Goal: Task Accomplishment & Management: Complete application form

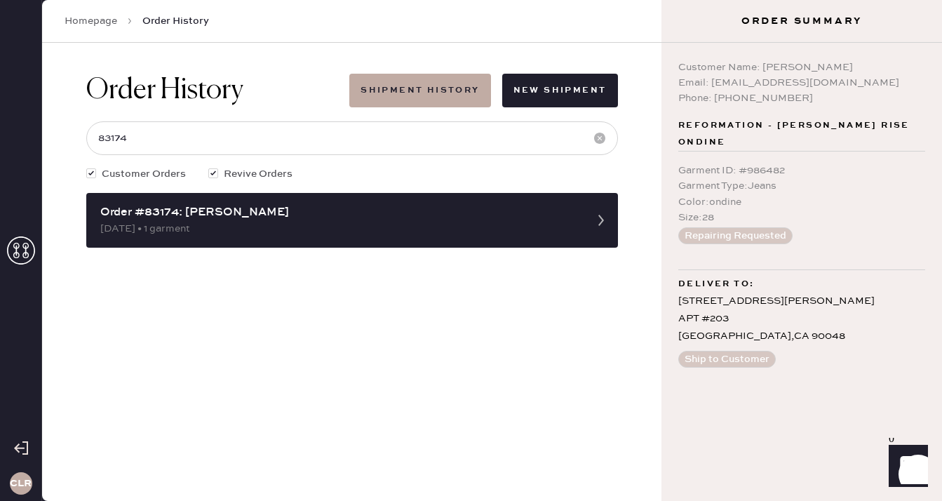
click at [22, 248] on icon at bounding box center [21, 250] width 28 height 28
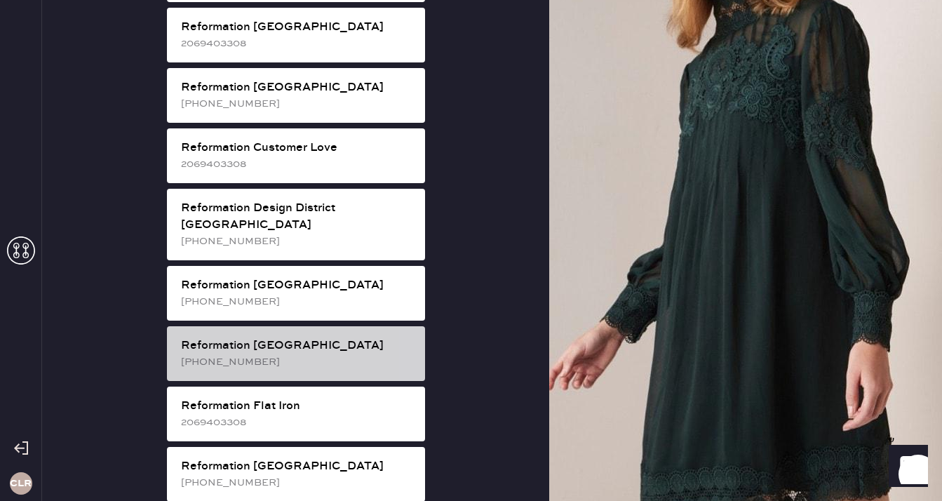
scroll to position [559, 0]
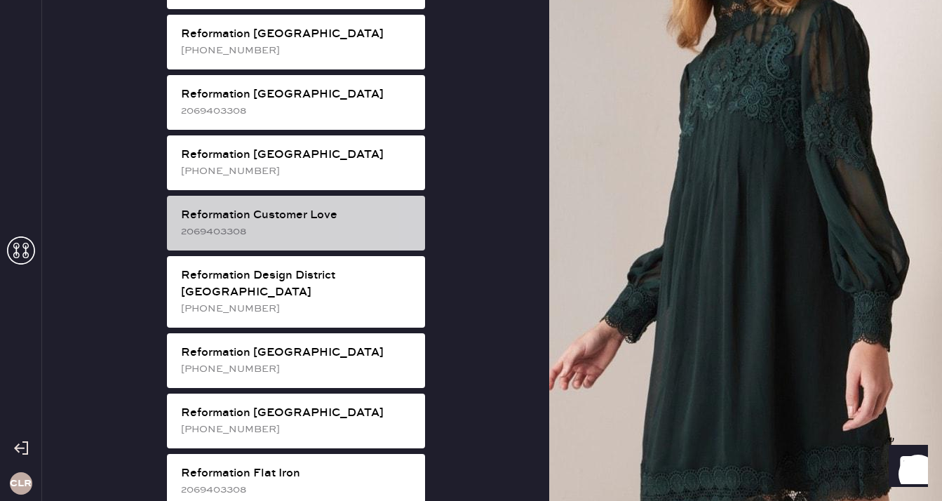
click at [326, 207] on div "Reformation Customer Love" at bounding box center [297, 215] width 233 height 17
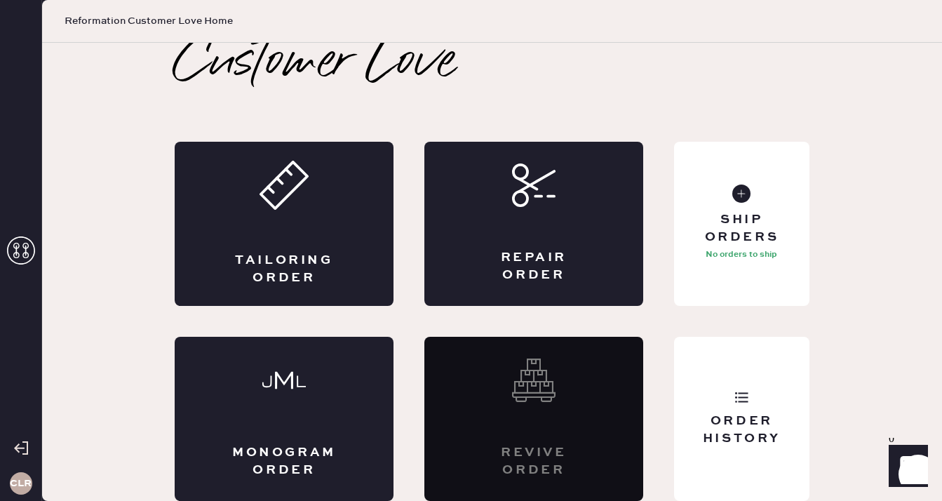
scroll to position [8, 0]
click at [535, 236] on div "Repair Order" at bounding box center [533, 224] width 219 height 164
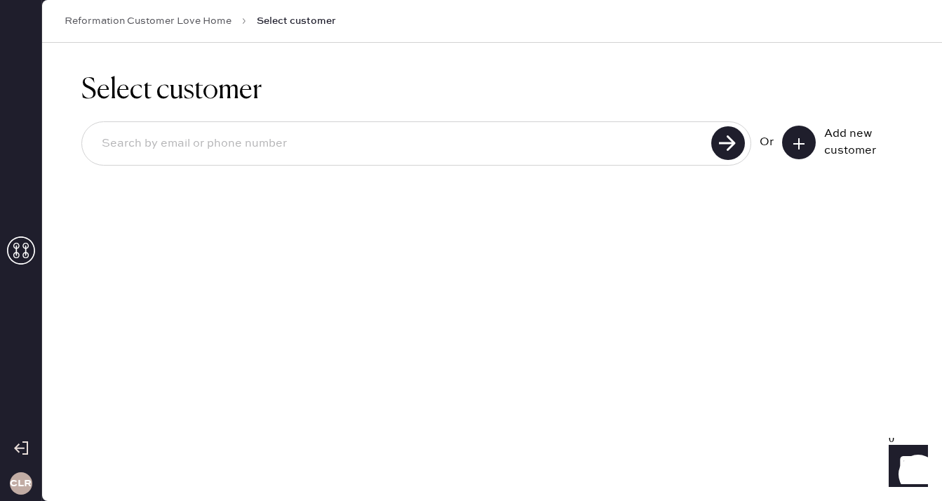
click at [796, 146] on icon at bounding box center [799, 144] width 14 height 14
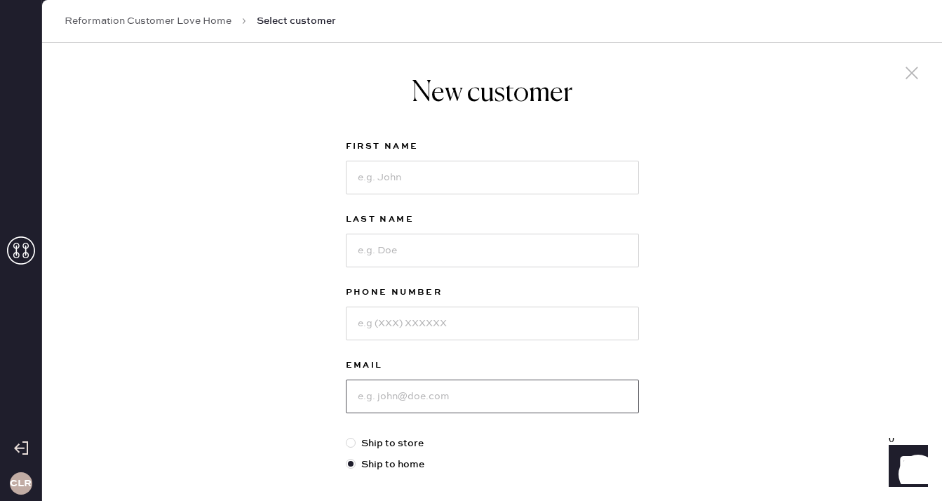
click at [423, 391] on input at bounding box center [492, 397] width 293 height 34
paste input "[EMAIL_ADDRESS][DOMAIN_NAME]"
type input "[EMAIL_ADDRESS][DOMAIN_NAME]"
click at [456, 162] on input at bounding box center [492, 178] width 293 height 34
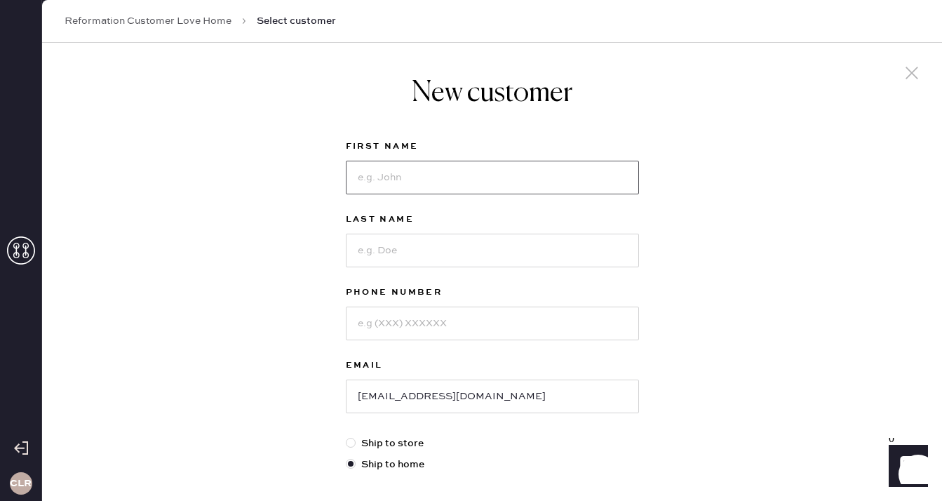
paste input "Cheyenne"
type input "Cheyenne"
click at [429, 239] on input at bounding box center [492, 251] width 293 height 34
paste input "[PERSON_NAME]"
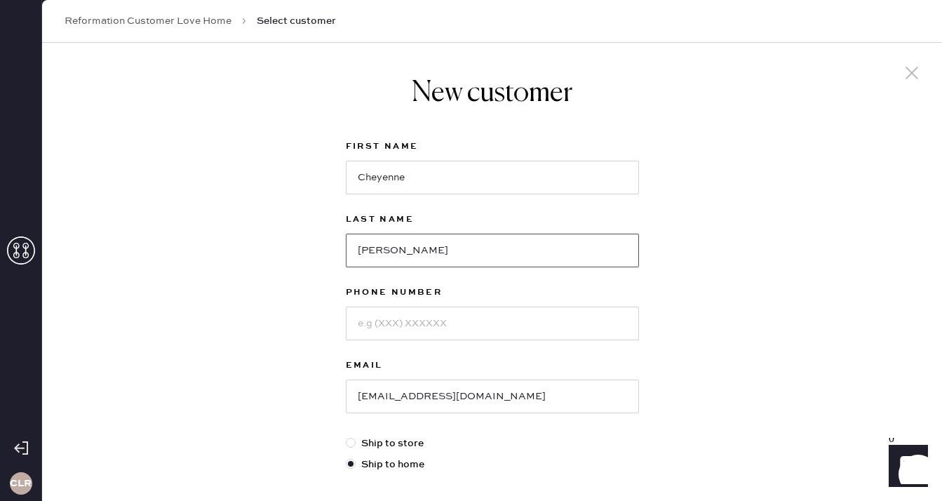
type input "[PERSON_NAME]"
click at [438, 321] on input at bounding box center [492, 324] width 293 height 34
paste input "9342176218"
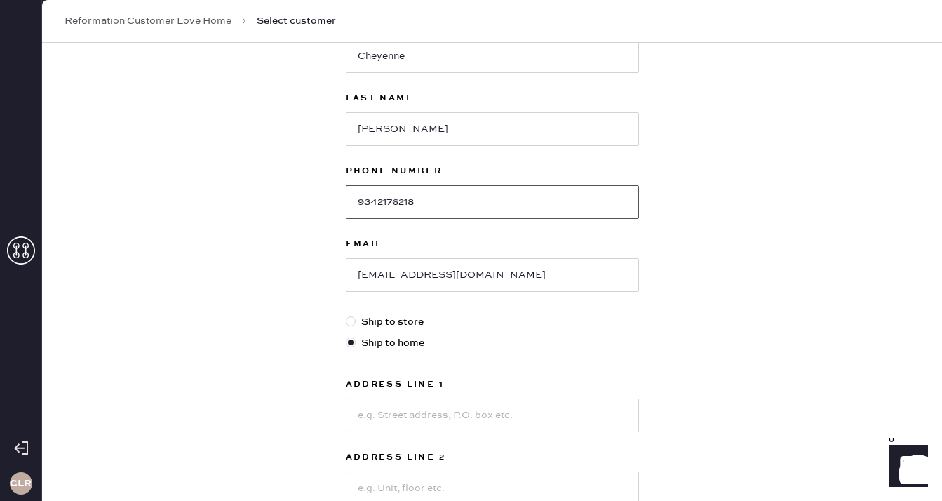
scroll to position [123, 0]
type input "9342176218"
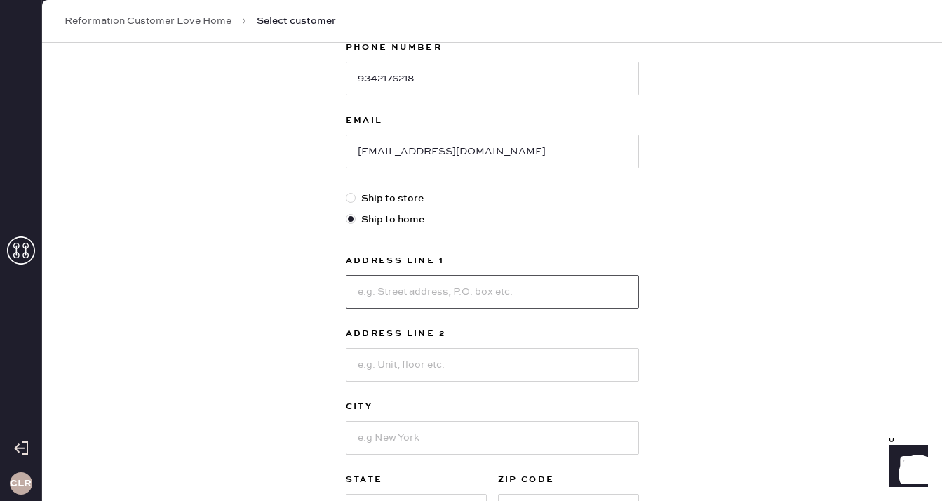
click at [518, 294] on input at bounding box center [492, 292] width 293 height 34
paste input "[STREET_ADDRESS]"
type input "[STREET_ADDRESS]"
click at [409, 377] on input at bounding box center [492, 365] width 293 height 34
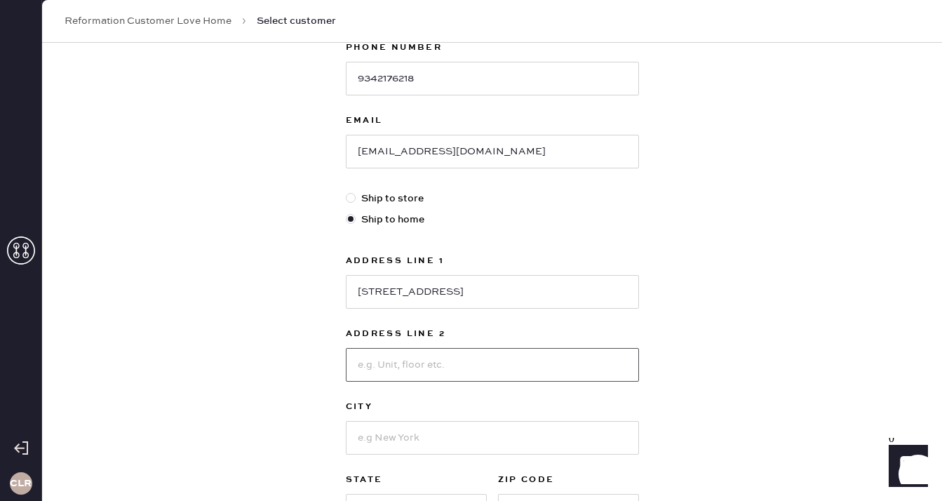
click at [409, 377] on input at bounding box center [492, 365] width 293 height 34
paste input "5A"
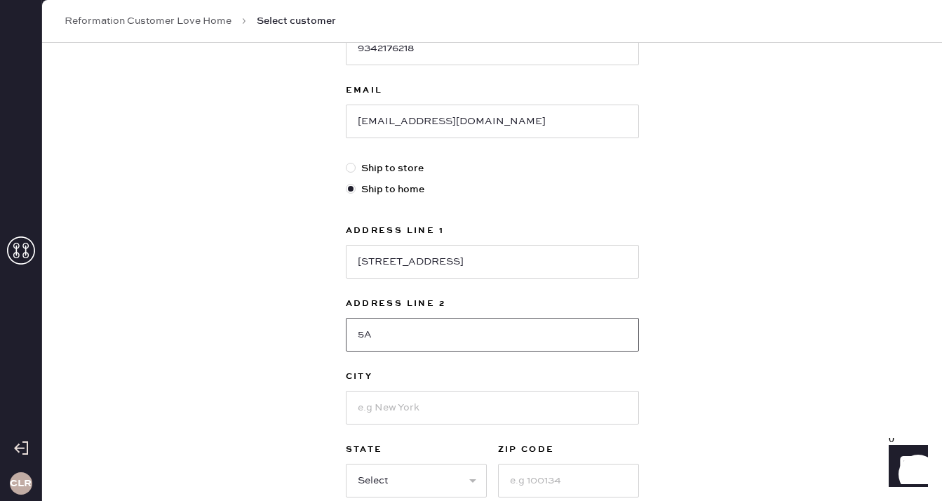
scroll to position [350, 0]
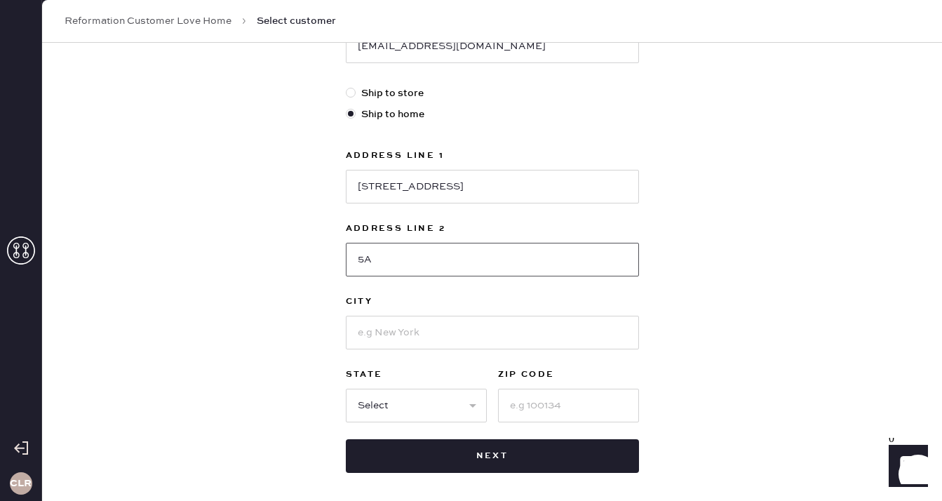
type input "5A"
click at [413, 336] on input at bounding box center [492, 333] width 293 height 34
paste input "[GEOGRAPHIC_DATA]"
type input "[GEOGRAPHIC_DATA]"
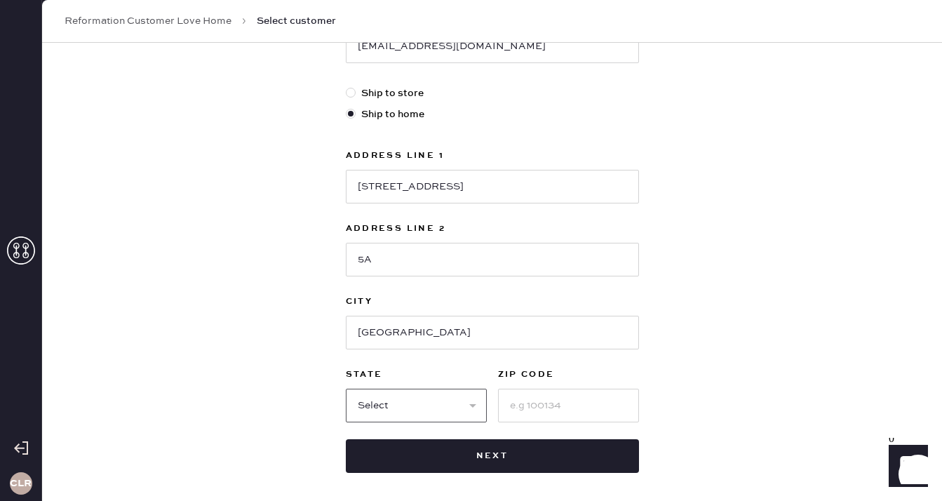
click at [412, 410] on select "Select AK AL AR AZ CA CO CT [GEOGRAPHIC_DATA] DE FL [GEOGRAPHIC_DATA] HI [GEOGR…" at bounding box center [416, 406] width 141 height 34
select select "NY"
click at [346, 389] on select "Select AK AL AR AZ CA CO CT [GEOGRAPHIC_DATA] DE FL [GEOGRAPHIC_DATA] HI [GEOGR…" at bounding box center [416, 406] width 141 height 34
click at [530, 418] on input at bounding box center [568, 406] width 141 height 34
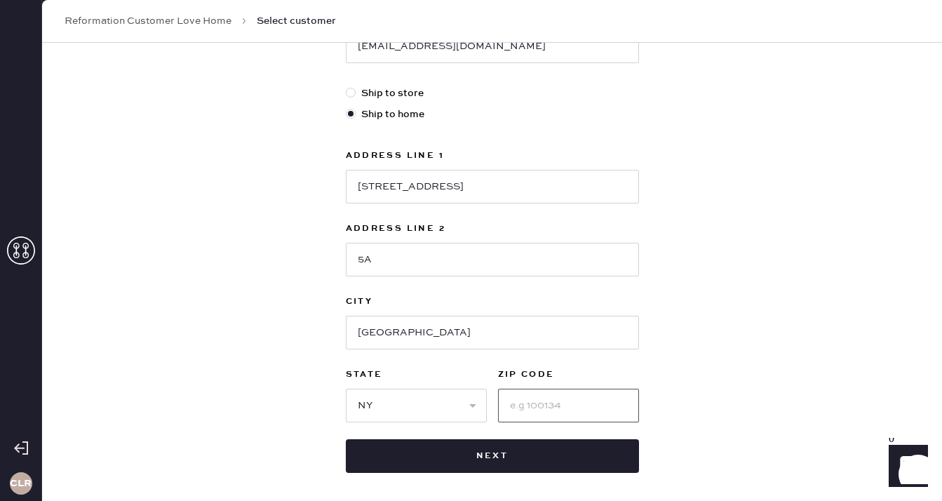
click at [567, 406] on input at bounding box center [568, 406] width 141 height 34
paste input "11206"
type input "11206"
click at [212, 366] on div "New customer First Name Cheyenne Last Name [PERSON_NAME] Phone Number [PHONE_NU…" at bounding box center [492, 128] width 900 height 870
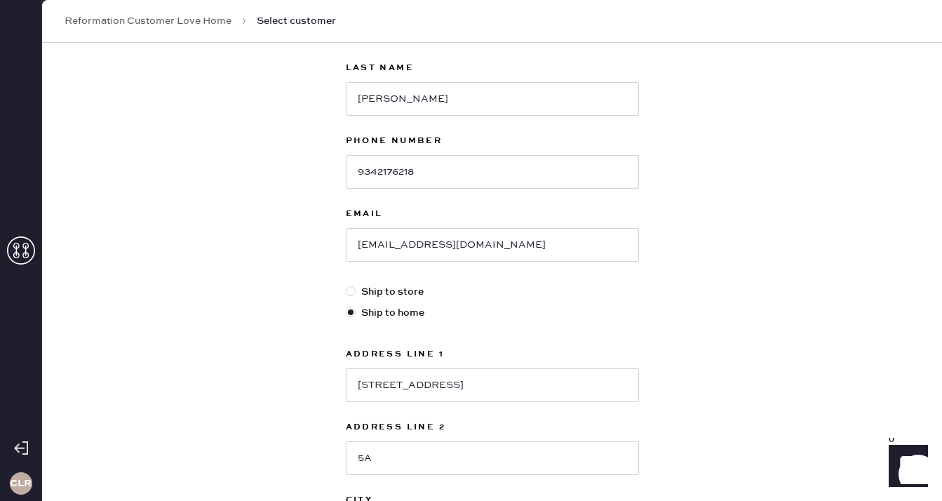
scroll to position [412, 0]
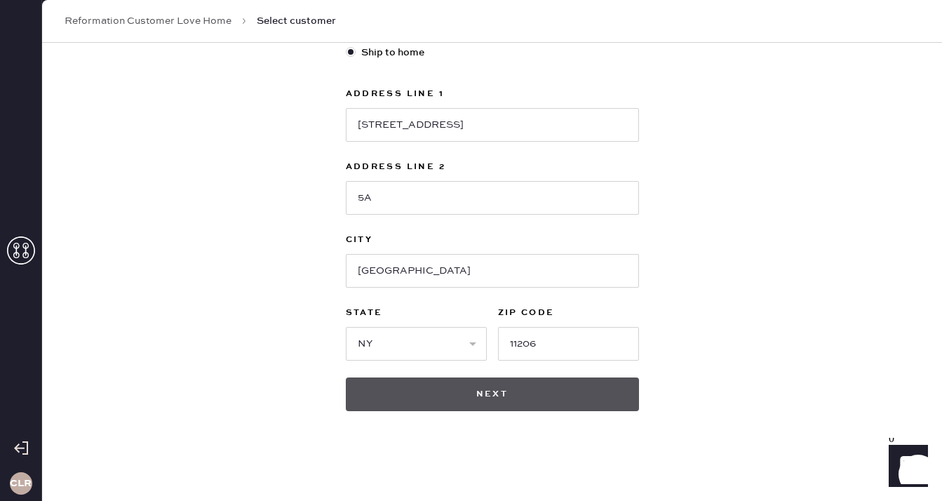
click at [462, 387] on button "Next" at bounding box center [492, 394] width 293 height 34
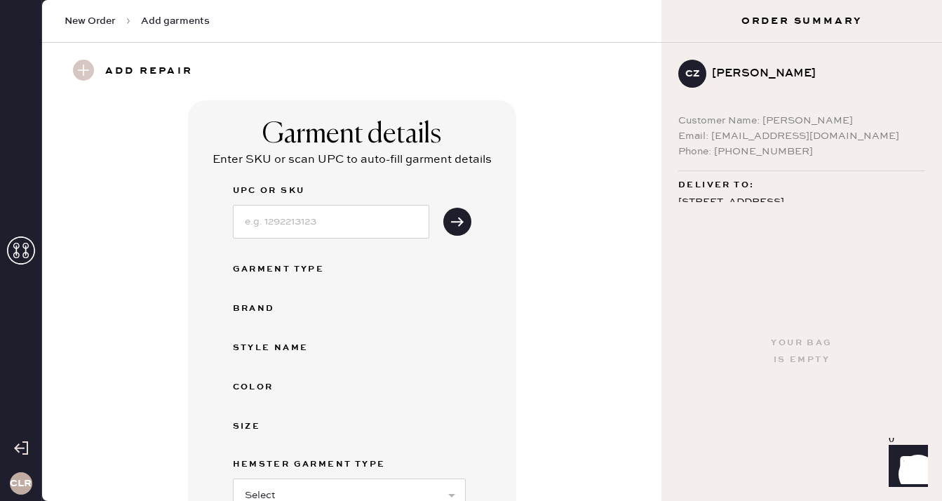
scroll to position [255, 0]
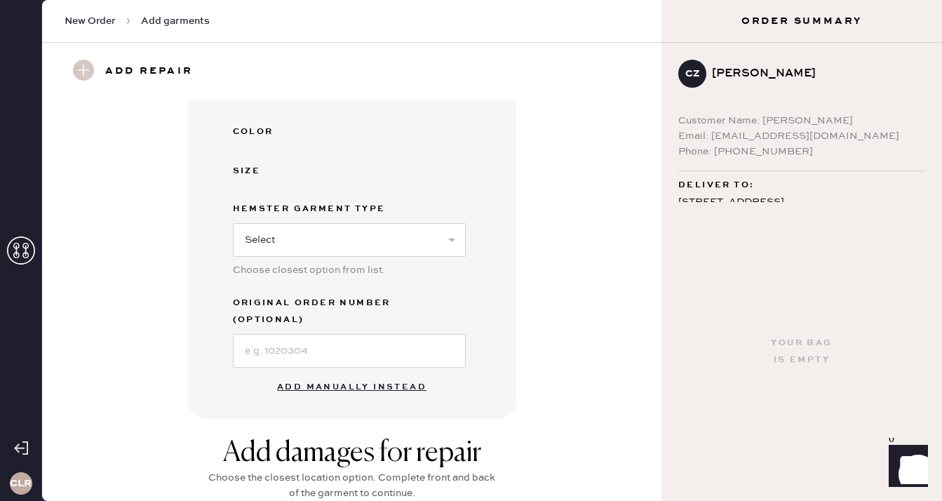
click at [324, 375] on button "Add manually instead" at bounding box center [352, 387] width 166 height 28
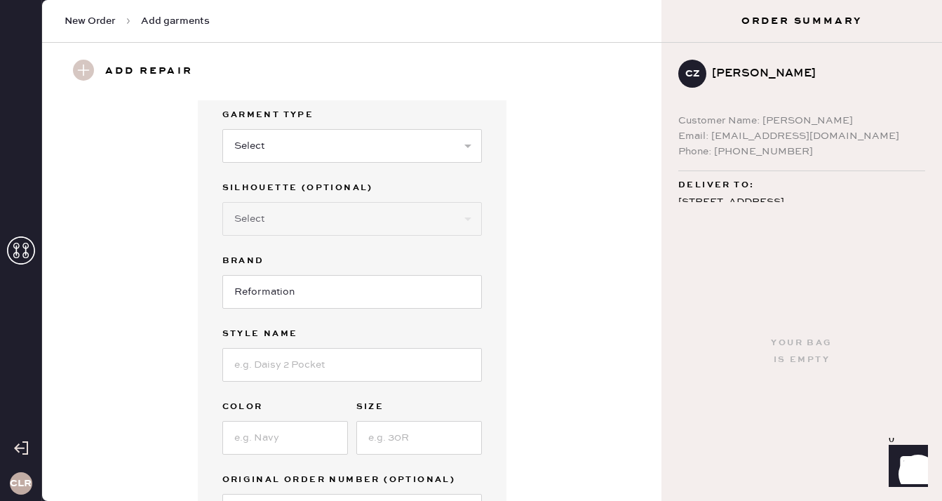
scroll to position [50, 0]
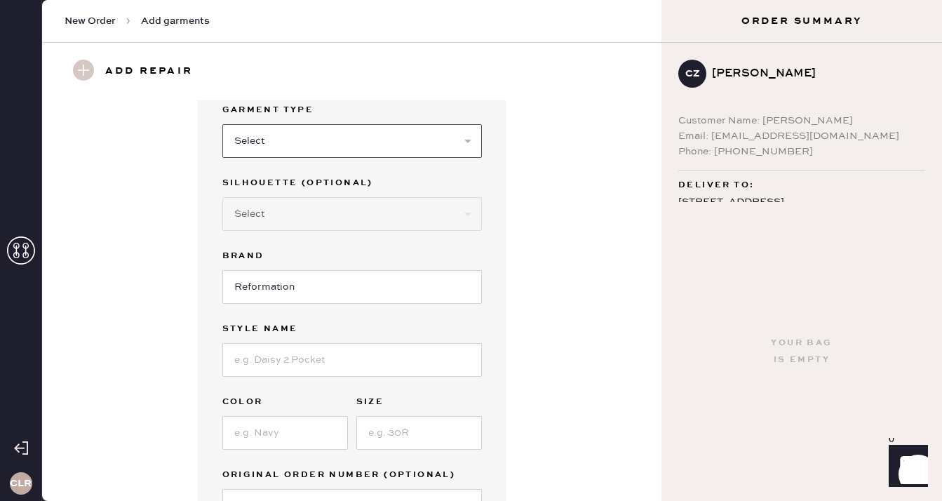
click at [373, 149] on select "Select Basic Skirt Jeans Leggings Pants Shorts Basic Sleeved Dress Basic Sleeve…" at bounding box center [352, 141] width 260 height 34
select select "6"
click at [222, 124] on select "Select Basic Skirt Jeans Leggings Pants Shorts Basic Sleeved Dress Basic Sleeve…" at bounding box center [352, 141] width 260 height 34
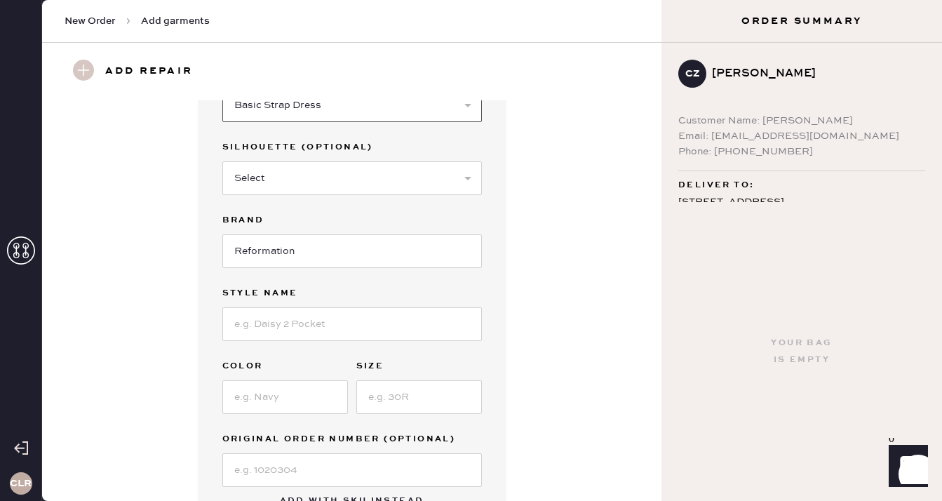
scroll to position [96, 0]
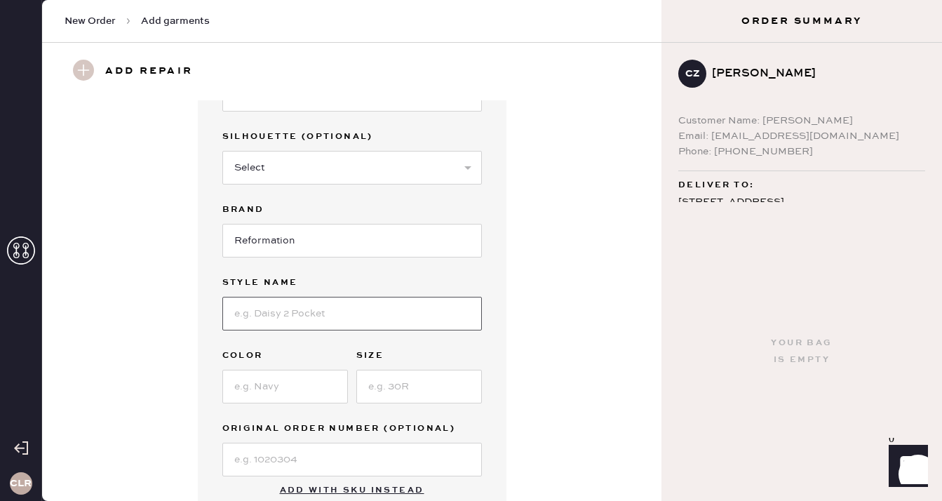
click at [325, 314] on input at bounding box center [352, 314] width 260 height 34
paste input "Briony Dress"
type input "Briony Dress"
click at [288, 375] on input at bounding box center [285, 387] width 126 height 34
paste input "[PERSON_NAME]"
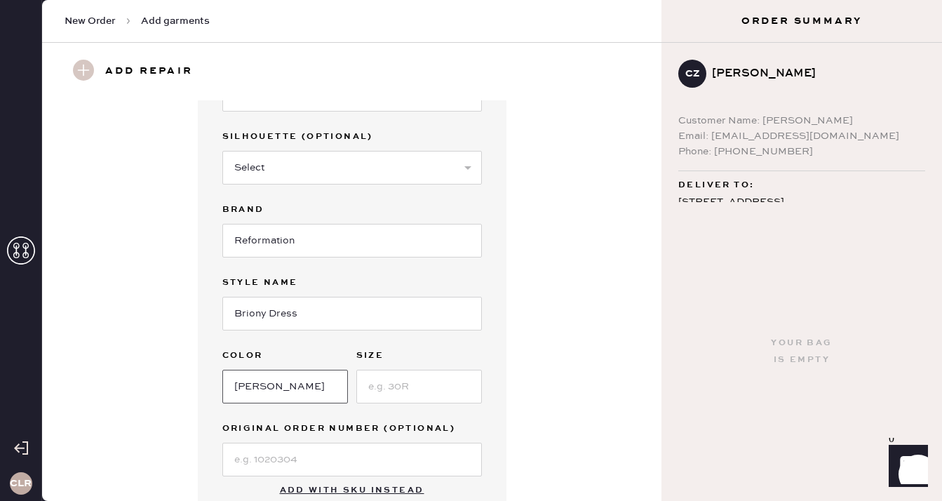
type input "[PERSON_NAME]"
click at [420, 378] on input at bounding box center [419, 387] width 126 height 34
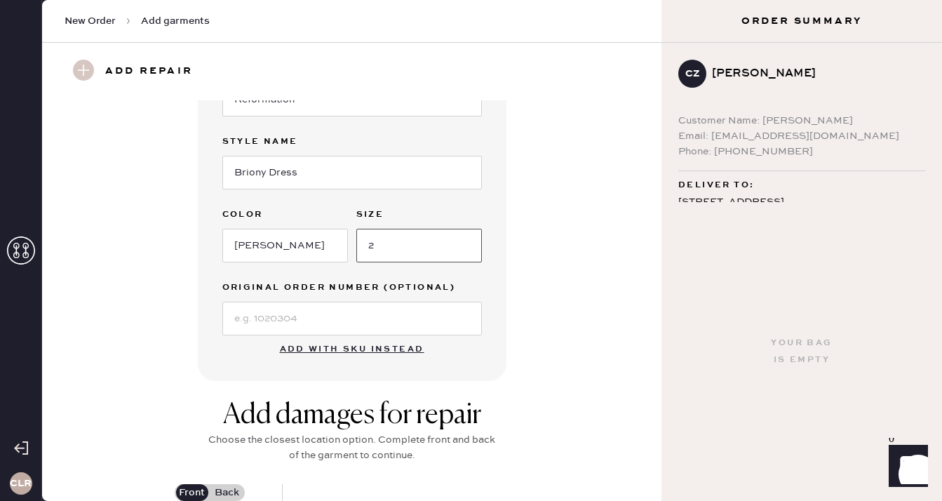
scroll to position [283, 0]
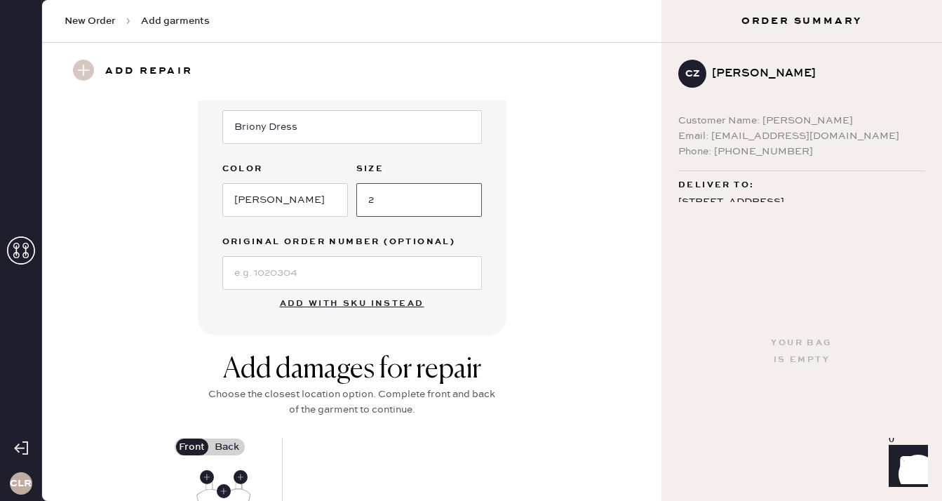
type input "2"
click at [268, 272] on input at bounding box center [352, 273] width 260 height 34
paste input "S28206148"
type input "S28206148"
click at [591, 275] on div "Garment details Garment Type Select Basic Skirt Jeans Leggings Pants Shorts Bas…" at bounding box center [351, 77] width 569 height 518
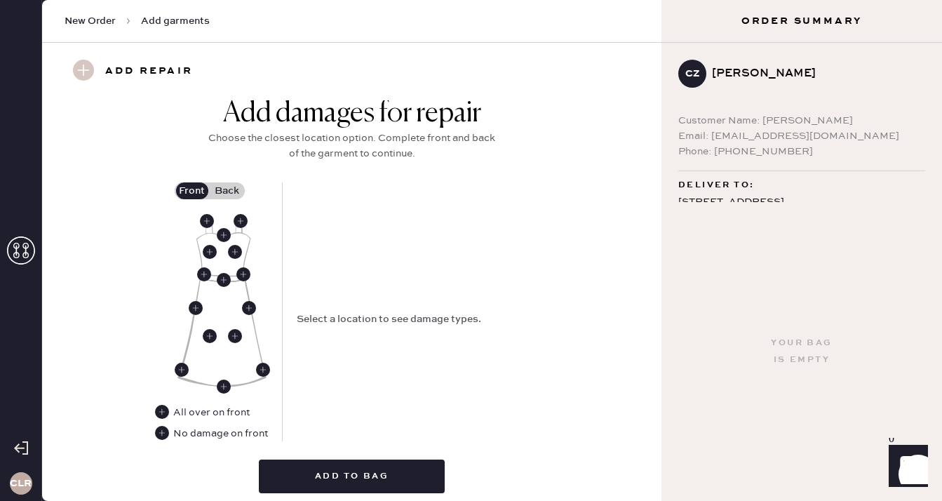
scroll to position [546, 0]
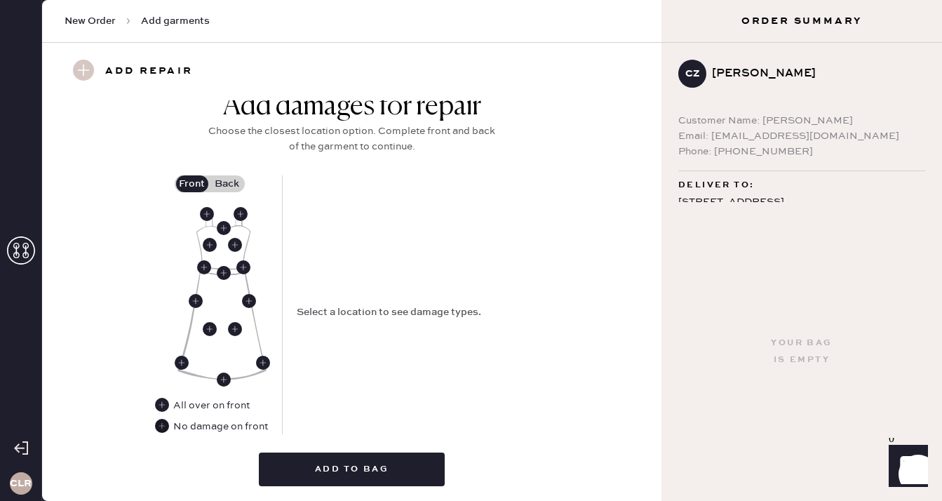
click at [162, 427] on use at bounding box center [162, 426] width 14 height 14
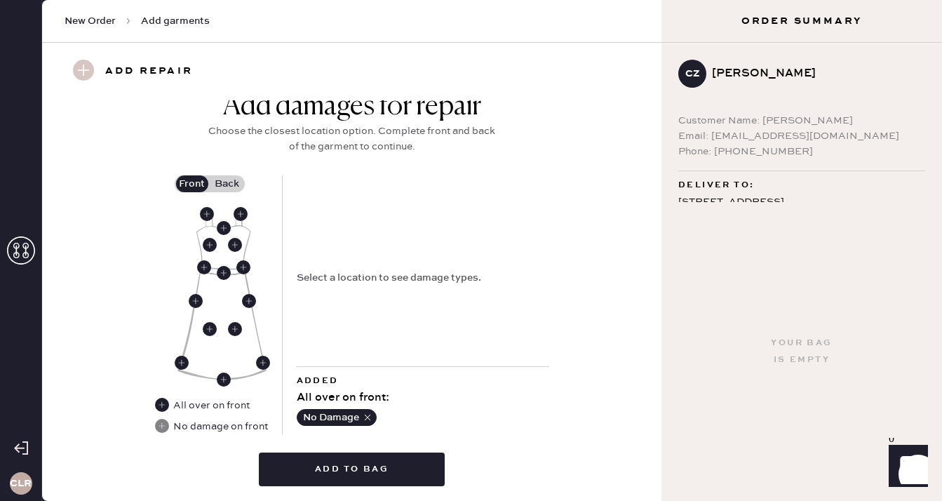
click at [230, 186] on label "Back" at bounding box center [227, 183] width 35 height 17
click at [227, 184] on input "Back" at bounding box center [227, 184] width 0 height 0
click at [225, 266] on use at bounding box center [224, 270] width 14 height 14
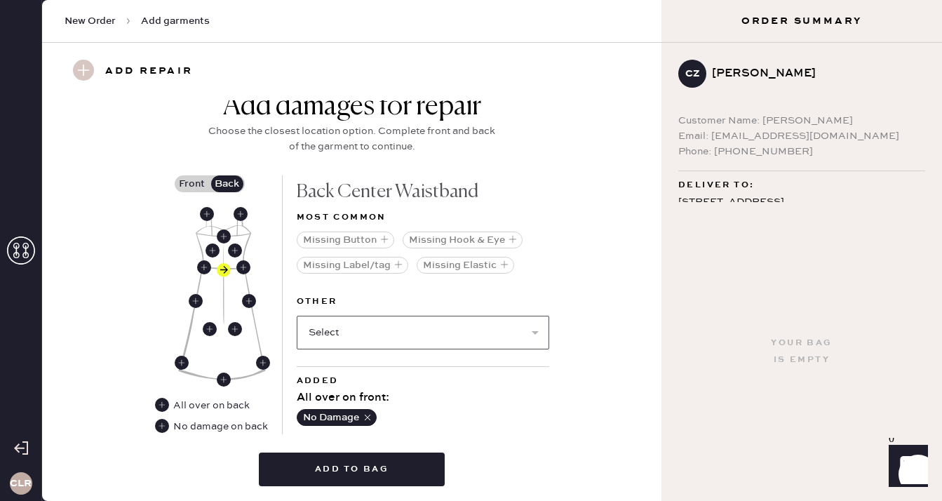
click at [394, 335] on select "Select Broken / Ripped Hem Broken Beads Broken Belt Loop Broken Button Broken C…" at bounding box center [423, 333] width 253 height 34
select select "1657"
click at [297, 316] on select "Select Broken / Ripped Hem Broken Beads Broken Belt Loop Broken Button Broken C…" at bounding box center [423, 333] width 253 height 34
select select
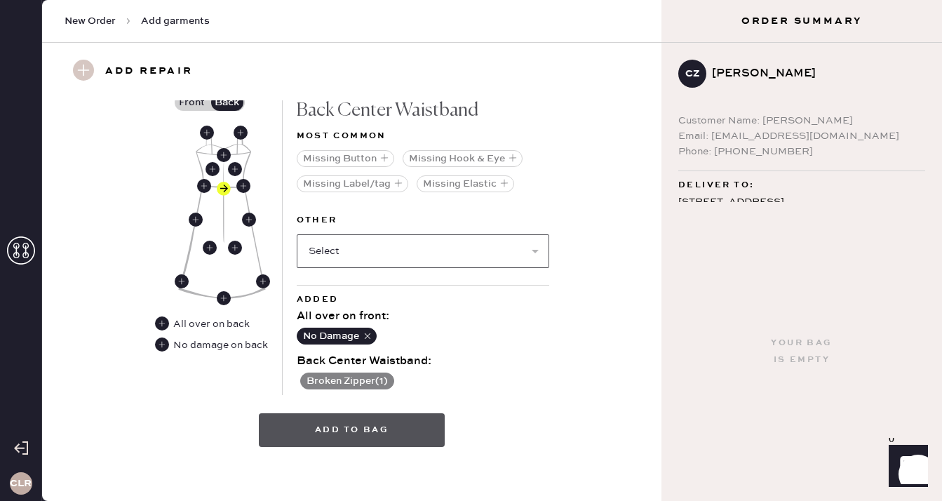
scroll to position [634, 0]
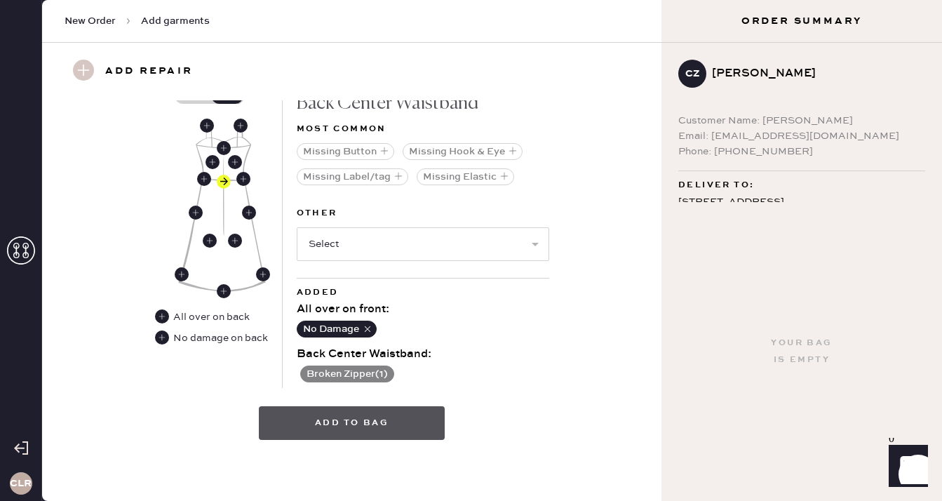
click at [379, 431] on button "Add to bag" at bounding box center [352, 423] width 186 height 34
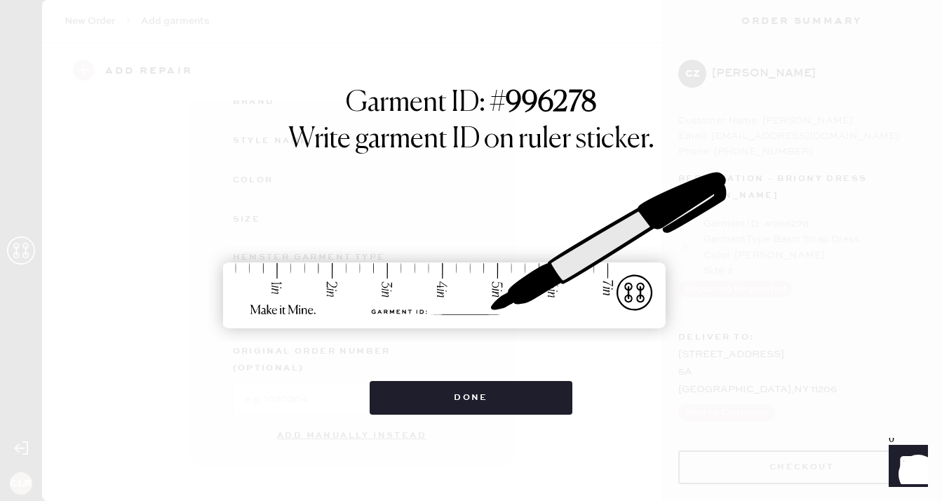
scroll to position [189, 0]
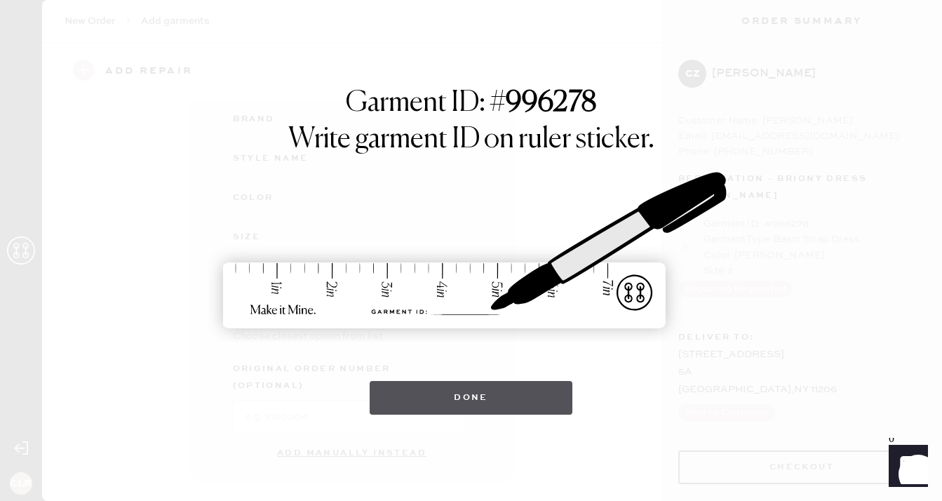
click at [450, 401] on button "Done" at bounding box center [471, 398] width 203 height 34
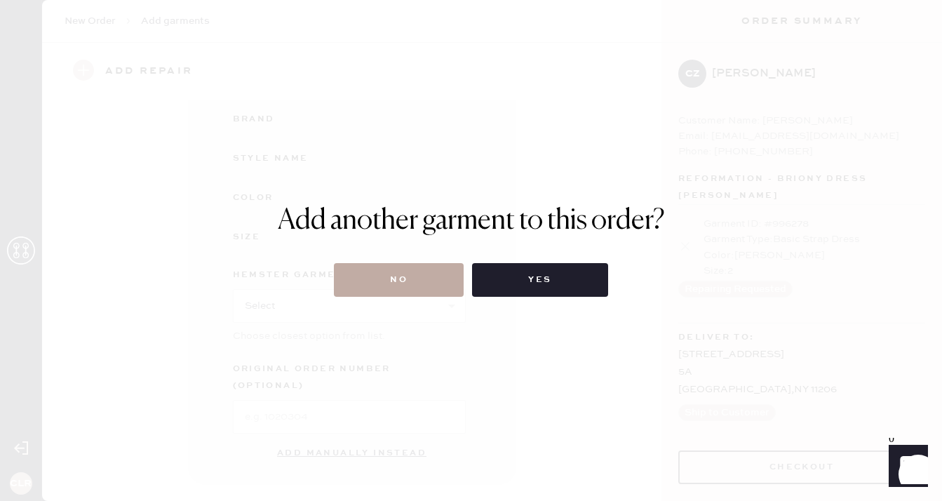
click at [394, 282] on button "No" at bounding box center [399, 280] width 130 height 34
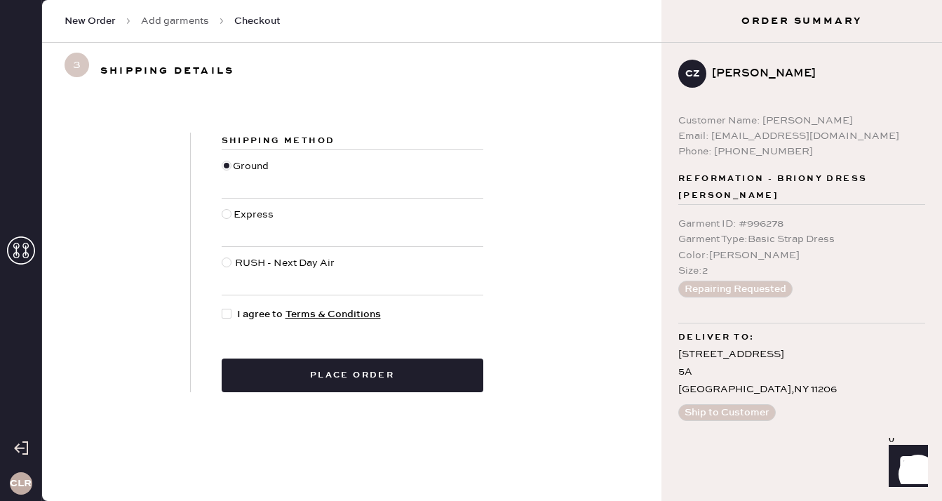
click at [226, 313] on div at bounding box center [227, 314] width 10 height 10
click at [222, 307] on input "I agree to Terms & Conditions" at bounding box center [222, 307] width 1 height 1
checkbox input "true"
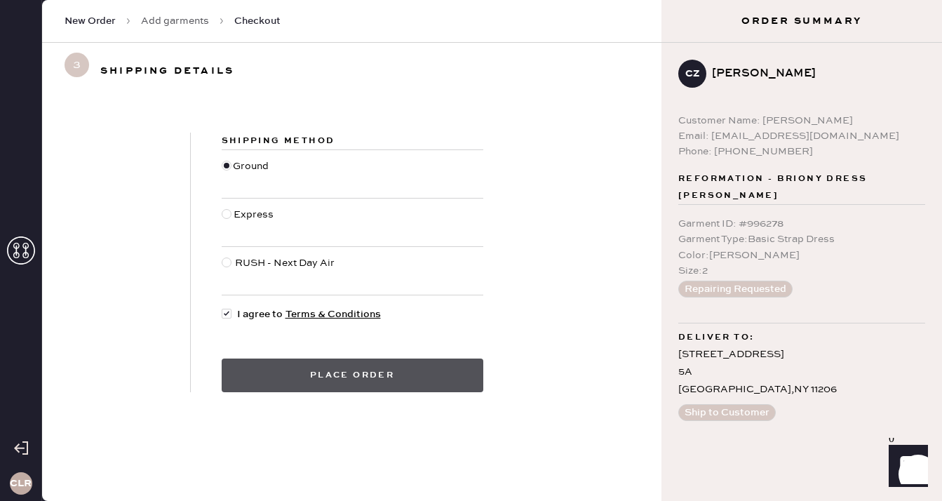
click at [361, 377] on button "Place order" at bounding box center [353, 376] width 262 height 34
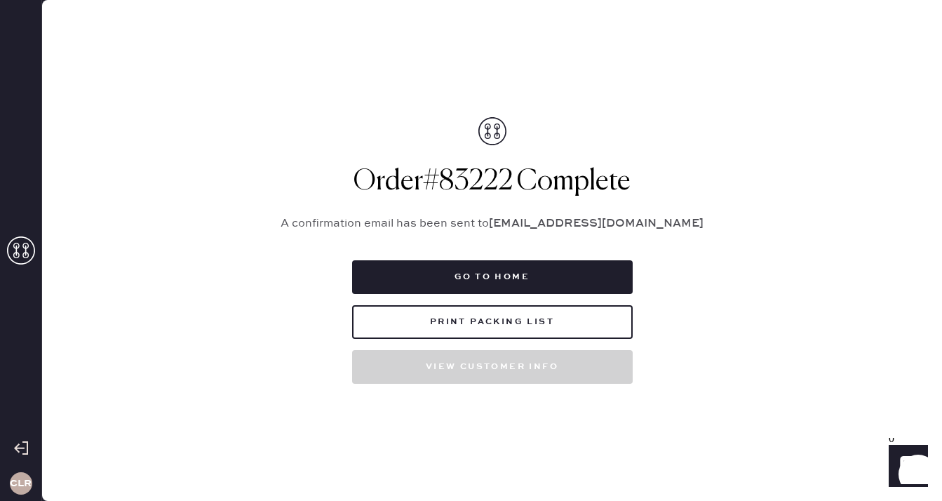
click at [485, 178] on h1 "Order # 83222 Complete" at bounding box center [492, 182] width 456 height 34
copy h1 "83222"
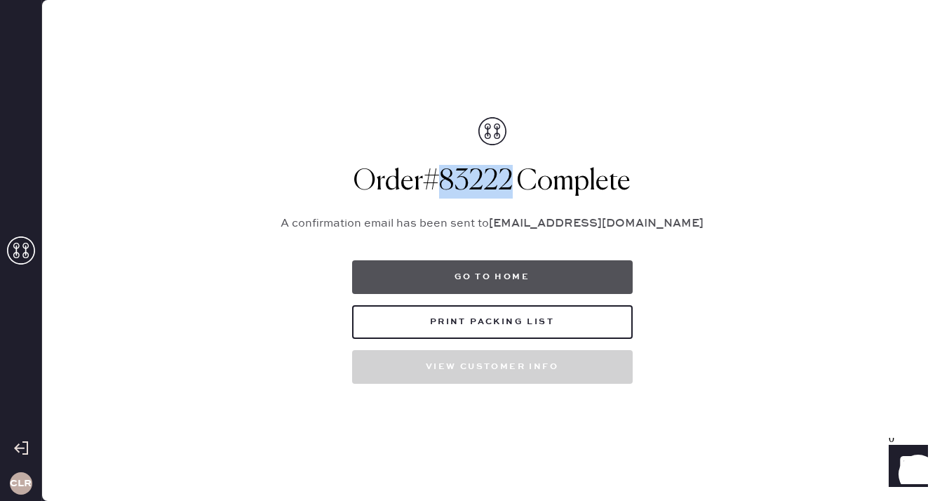
click at [507, 283] on button "Go to home" at bounding box center [492, 277] width 281 height 34
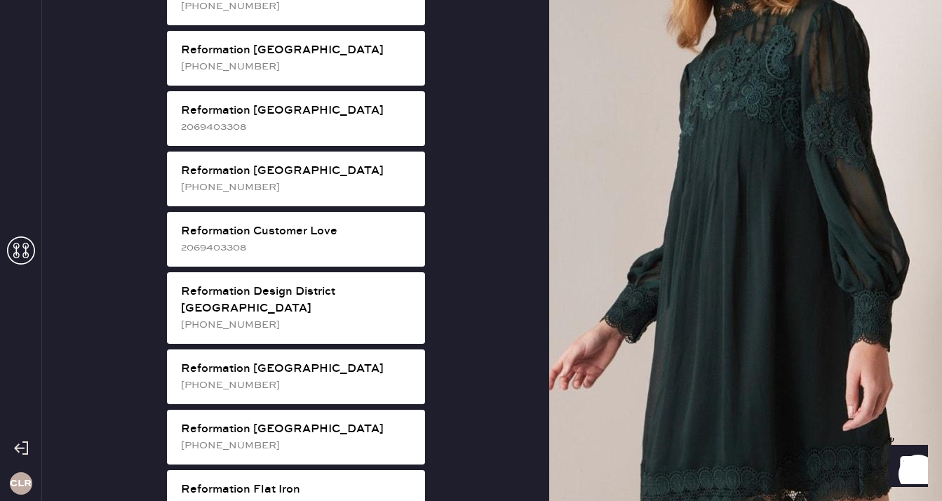
scroll to position [525, 0]
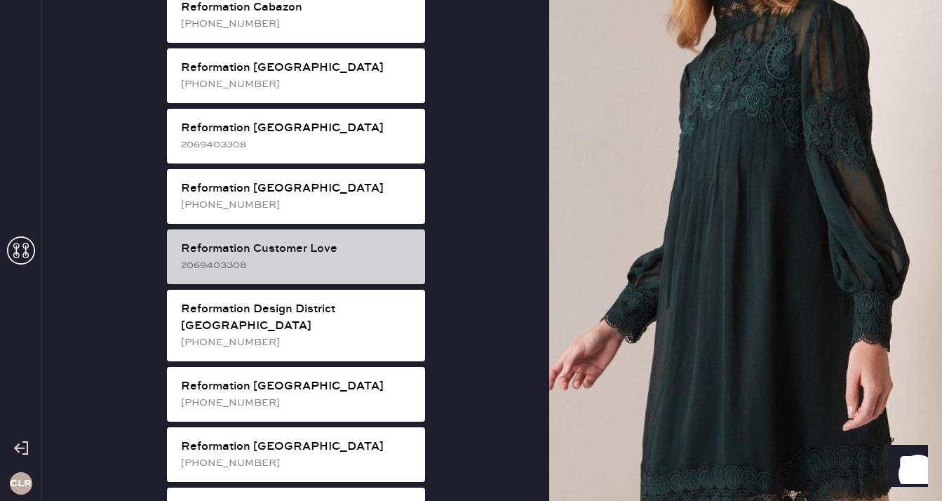
click at [361, 241] on div "Reformation Customer Love" at bounding box center [297, 249] width 233 height 17
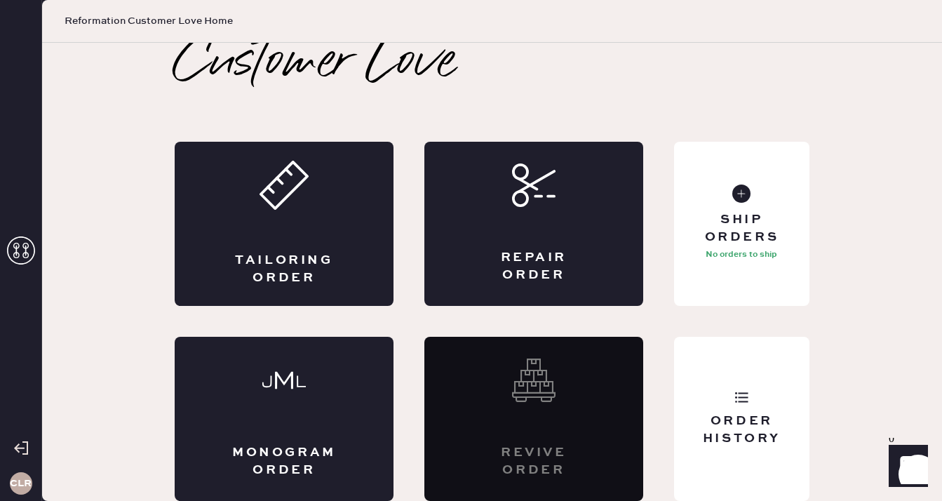
scroll to position [8, 0]
click at [749, 222] on div "Ship Orders" at bounding box center [741, 228] width 113 height 35
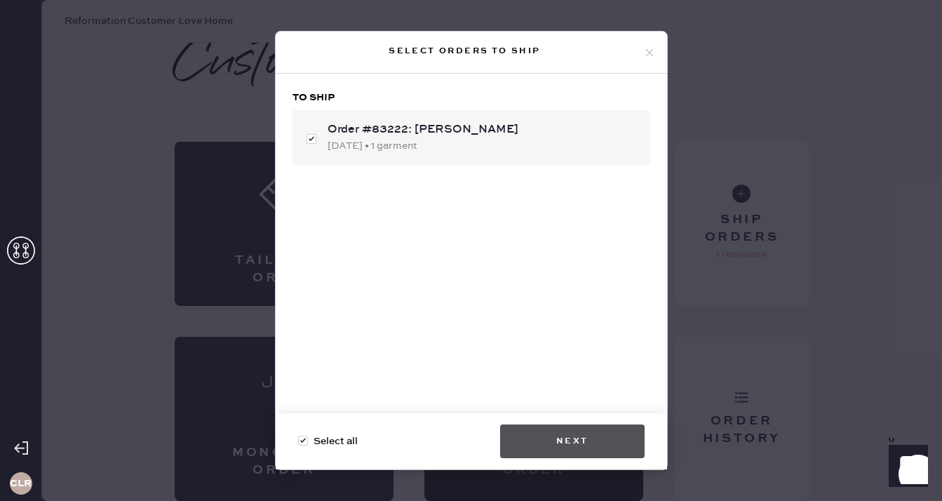
click at [568, 446] on button "Next" at bounding box center [572, 441] width 145 height 34
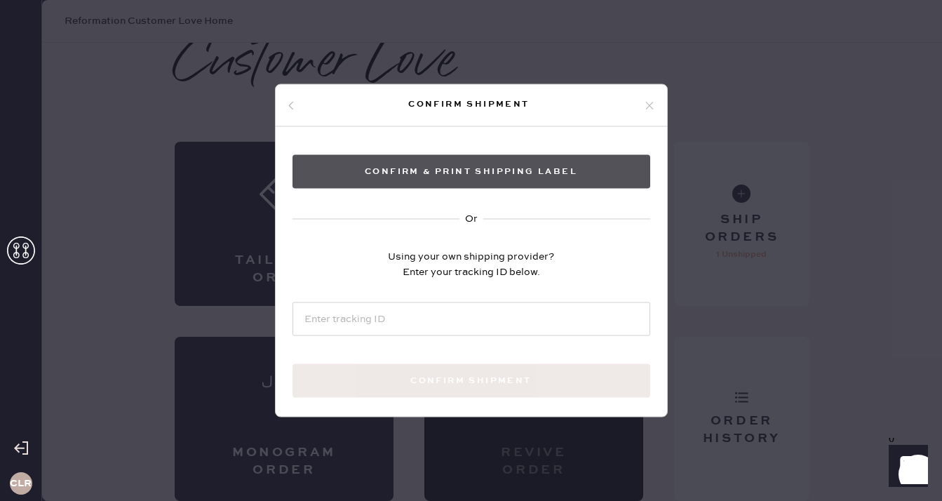
click at [511, 175] on button "Confirm & Print shipping label" at bounding box center [472, 172] width 358 height 34
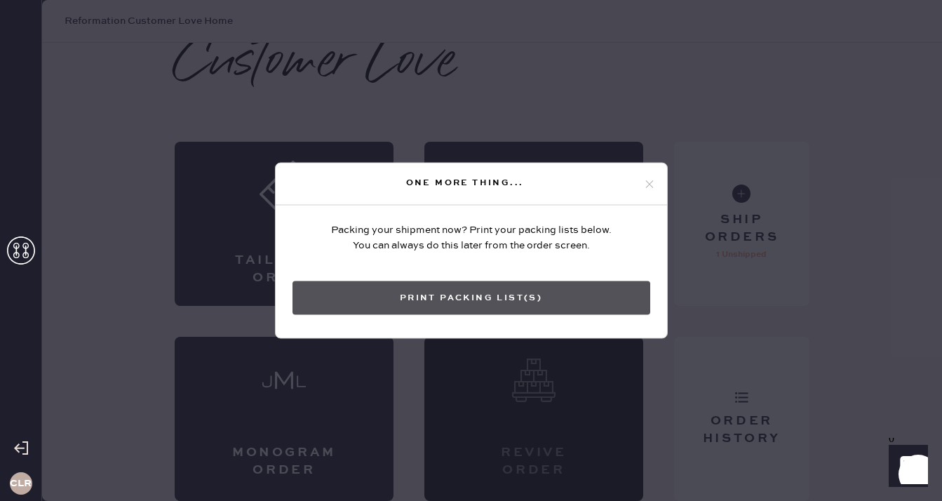
click at [478, 292] on button "Print Packing List(s)" at bounding box center [472, 298] width 358 height 34
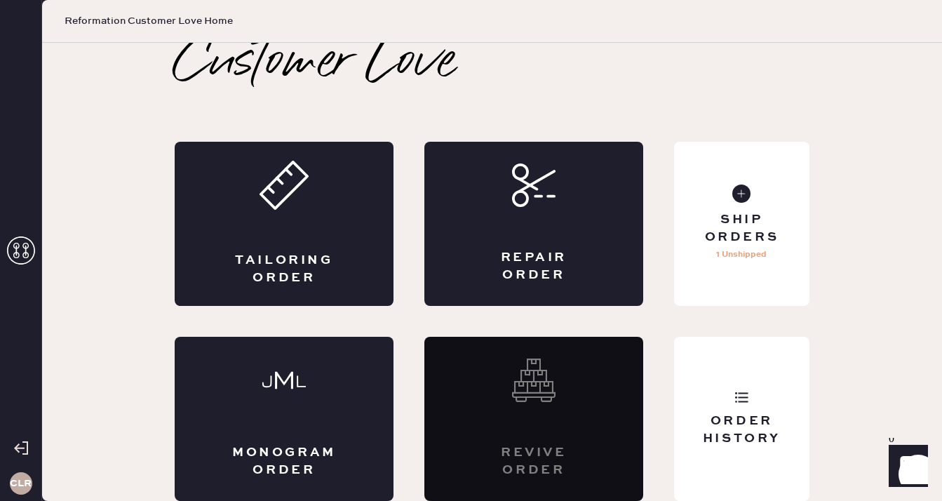
scroll to position [0, 0]
